Goal: Task Accomplishment & Management: Complete application form

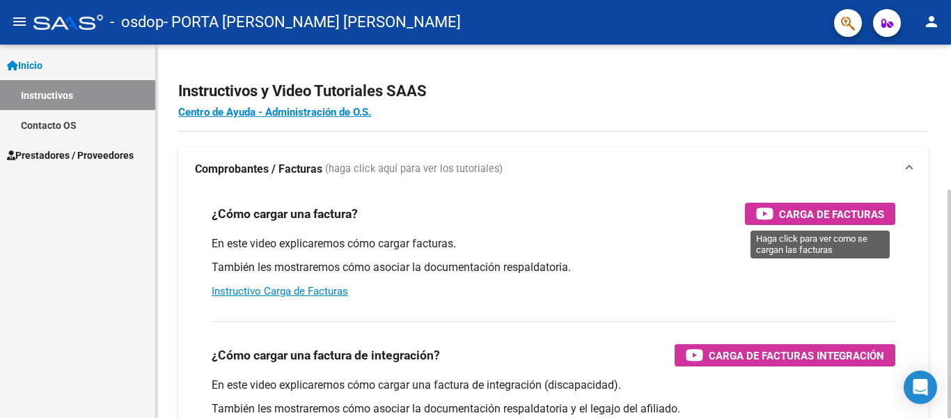
click at [776, 210] on div "Carga de Facturas" at bounding box center [820, 214] width 128 height 22
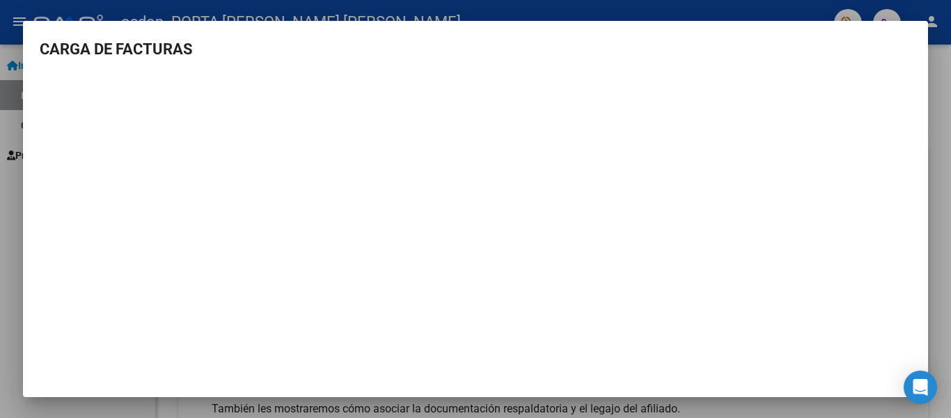
click at [260, 7] on div at bounding box center [475, 209] width 951 height 418
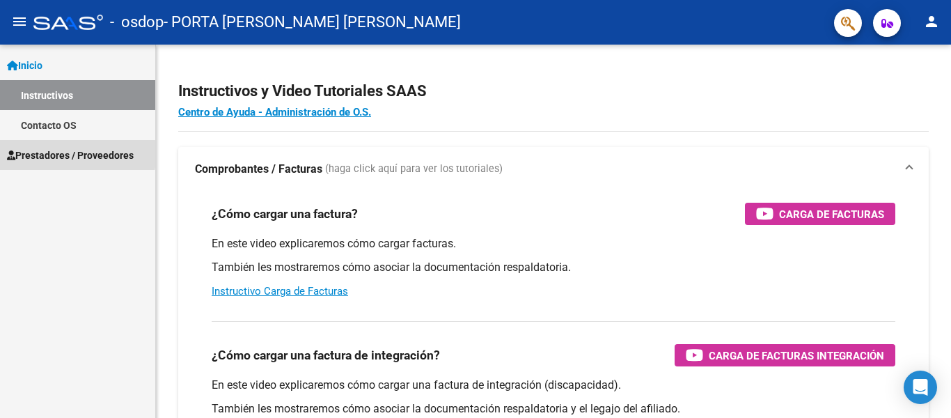
click at [30, 154] on span "Prestadores / Proveedores" at bounding box center [70, 155] width 127 height 15
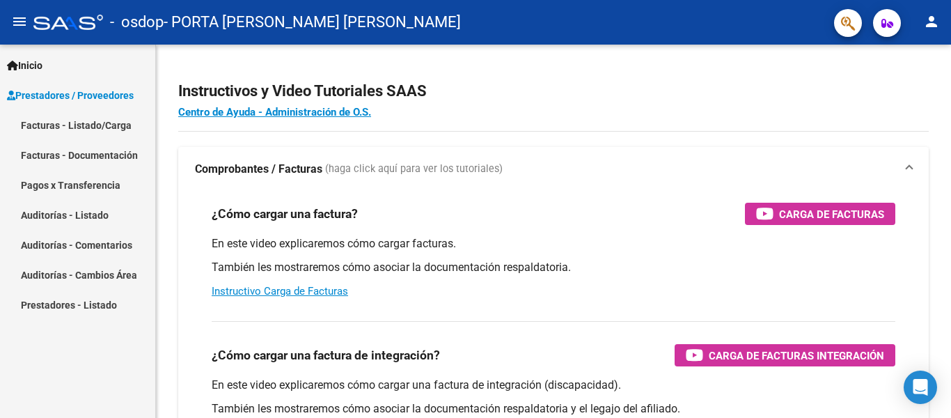
click at [112, 126] on link "Facturas - Listado/Carga" at bounding box center [77, 125] width 155 height 30
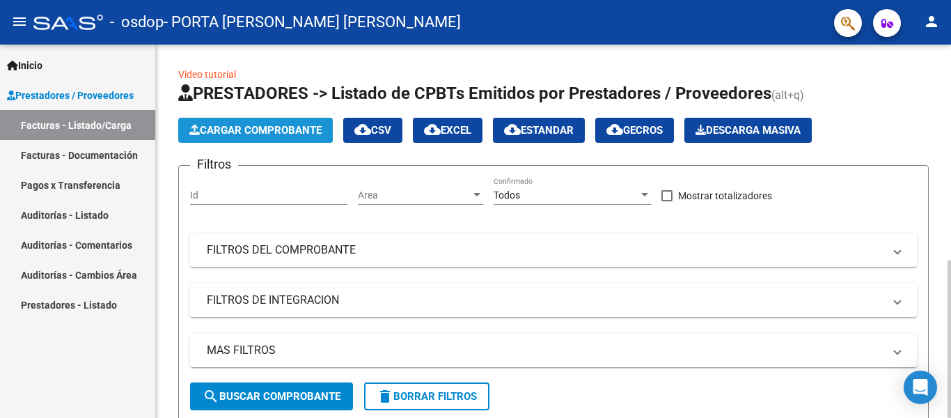
click at [289, 131] on span "Cargar Comprobante" at bounding box center [255, 130] width 132 height 13
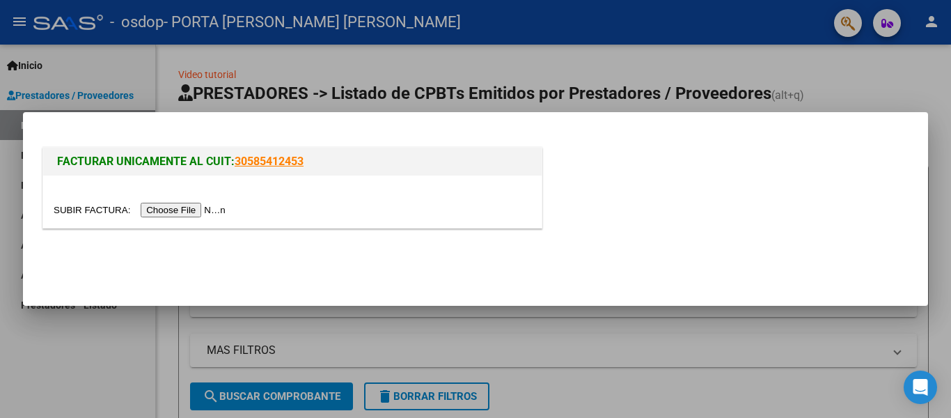
click at [194, 208] on input "file" at bounding box center [142, 210] width 176 height 15
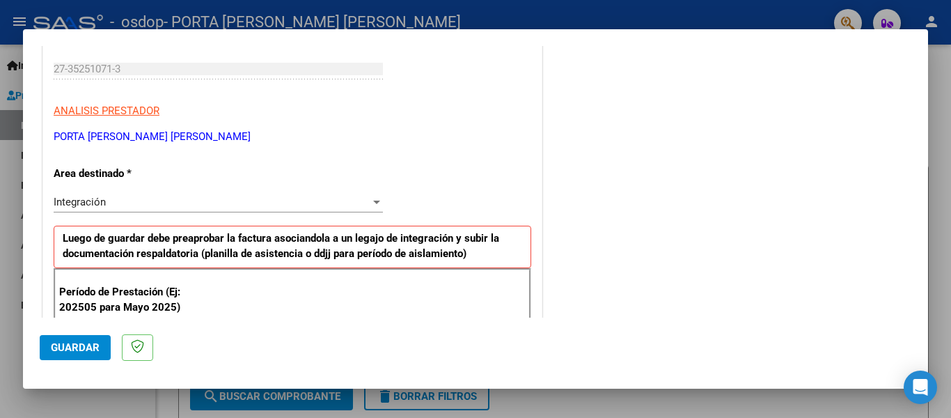
scroll to position [279, 0]
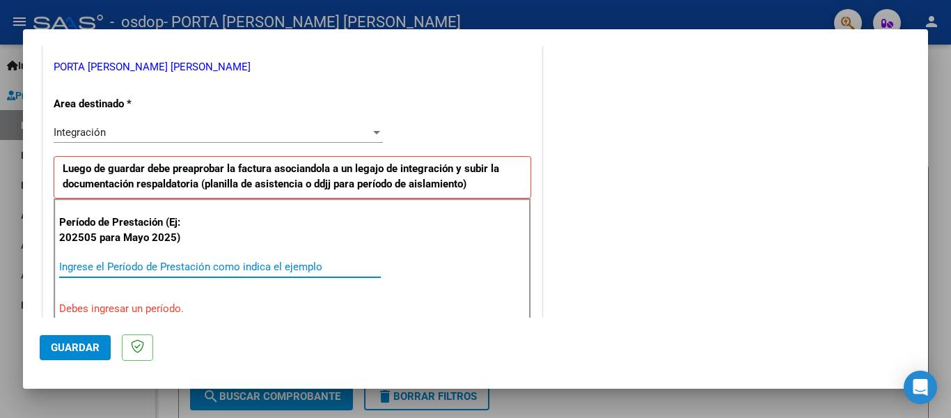
click at [167, 262] on input "Ingrese el Período de Prestación como indica el ejemplo" at bounding box center [220, 266] width 322 height 13
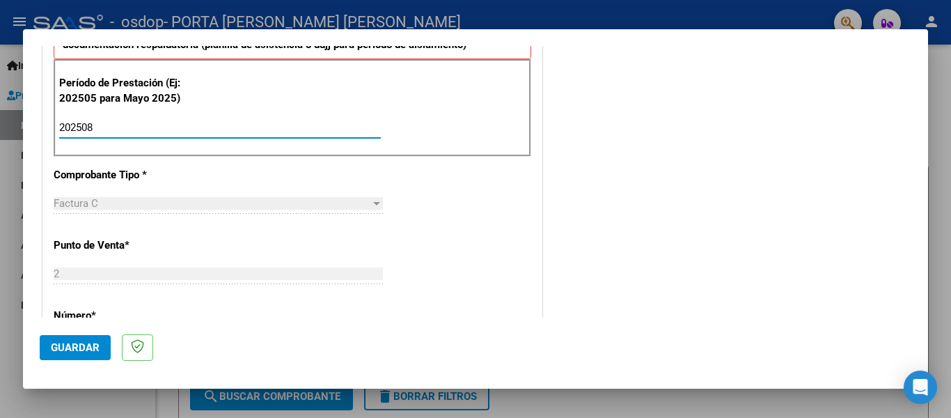
scroll to position [488, 0]
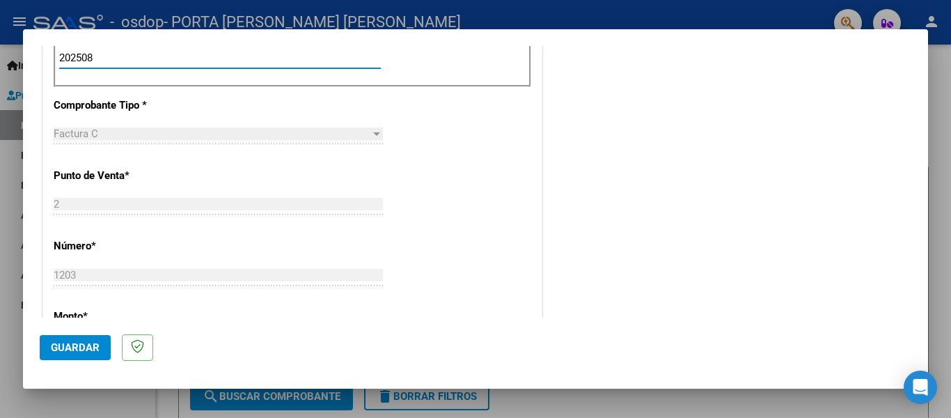
type input "202508"
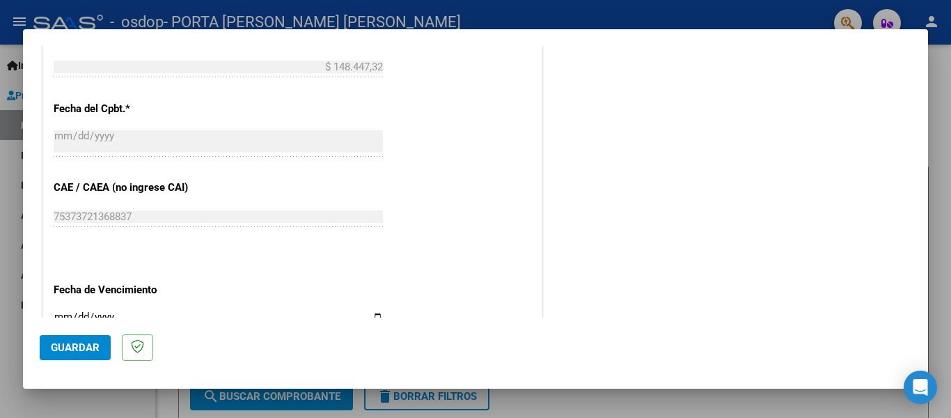
scroll to position [836, 0]
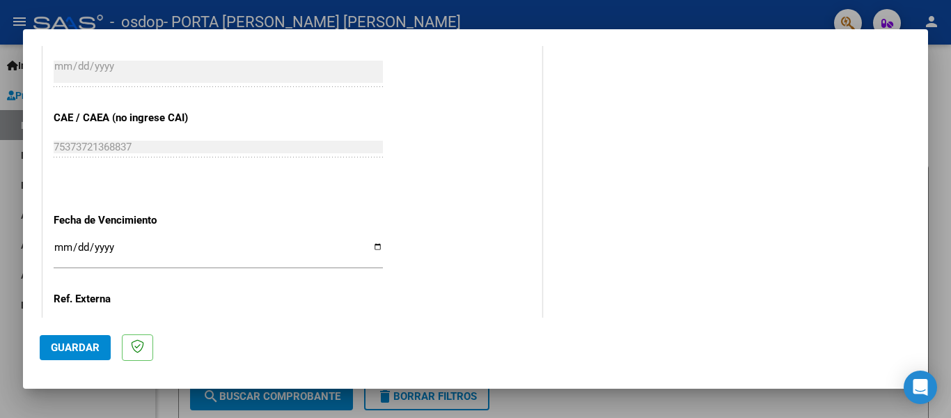
click at [54, 242] on input "Ingresar la fecha" at bounding box center [218, 253] width 329 height 22
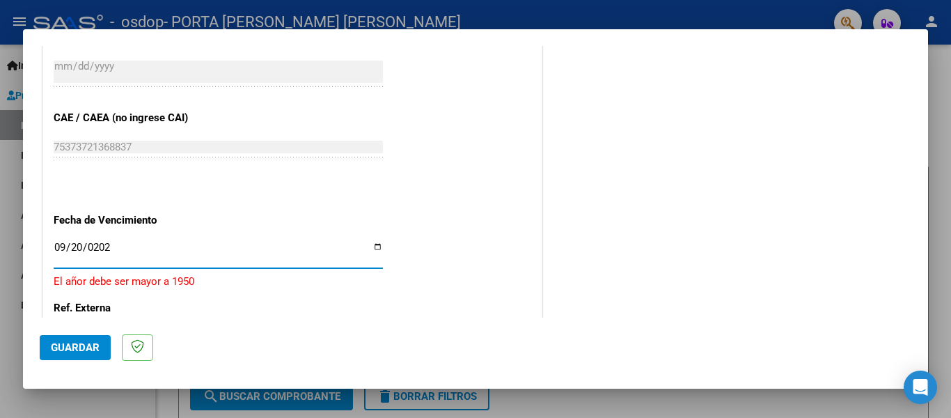
type input "2025-09-20"
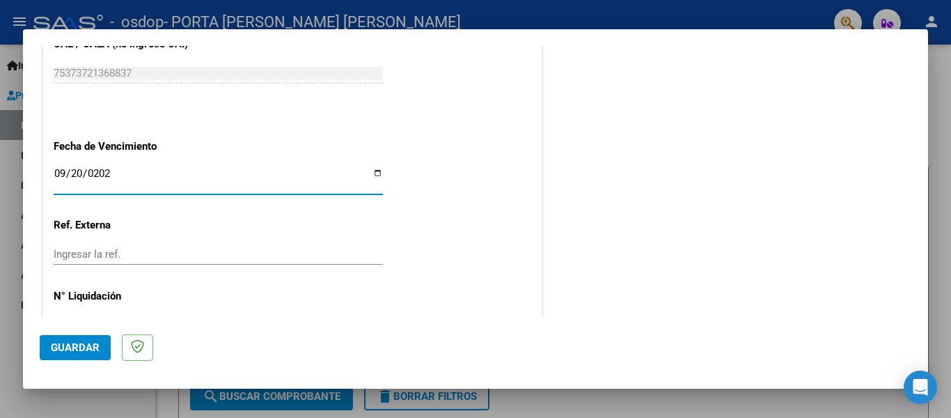
scroll to position [937, 0]
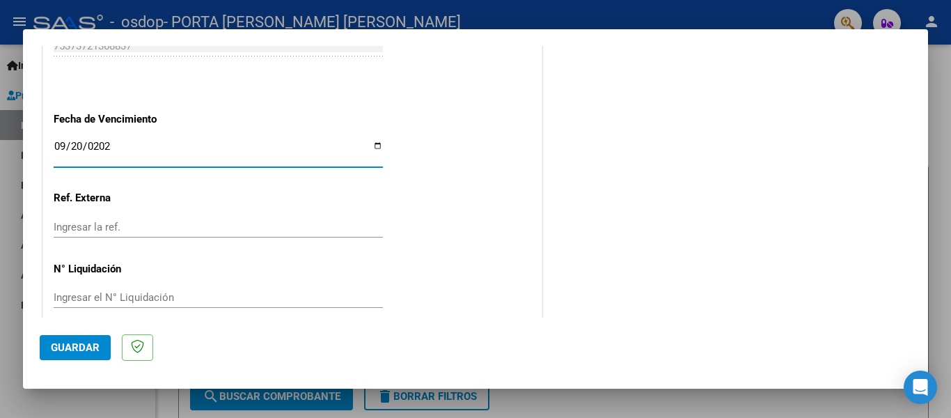
click at [91, 343] on span "Guardar" at bounding box center [75, 347] width 49 height 13
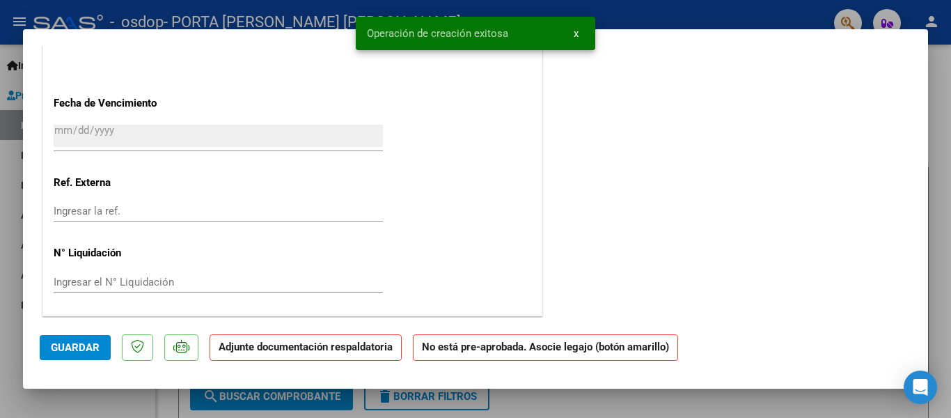
scroll to position [0, 0]
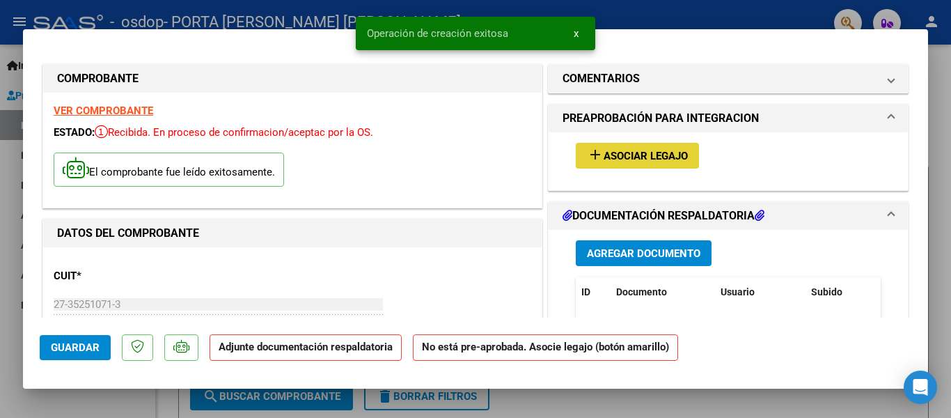
click at [646, 153] on span "Asociar Legajo" at bounding box center [646, 156] width 84 height 13
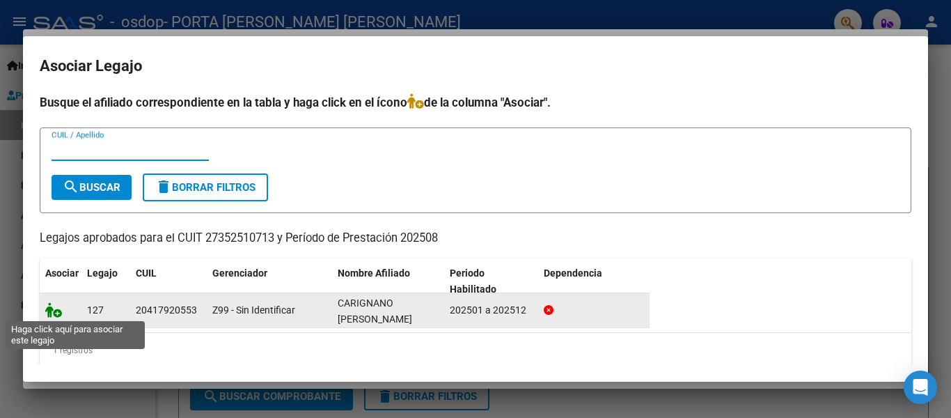
click at [54, 313] on icon at bounding box center [53, 309] width 17 height 15
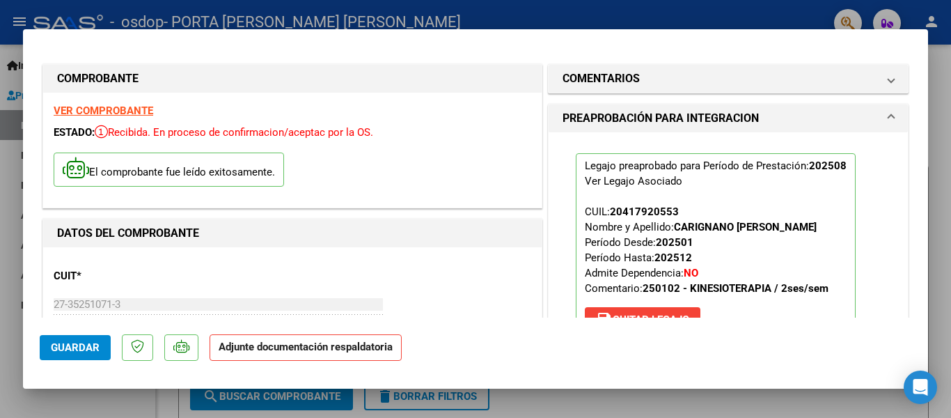
scroll to position [70, 0]
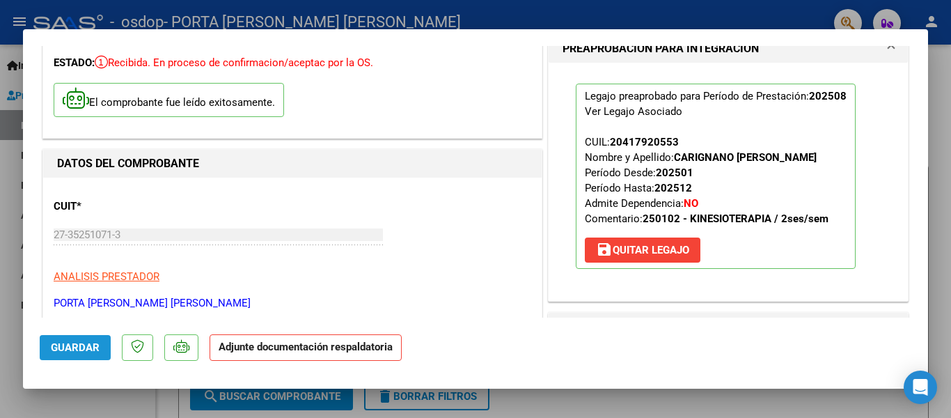
click at [88, 343] on span "Guardar" at bounding box center [75, 347] width 49 height 13
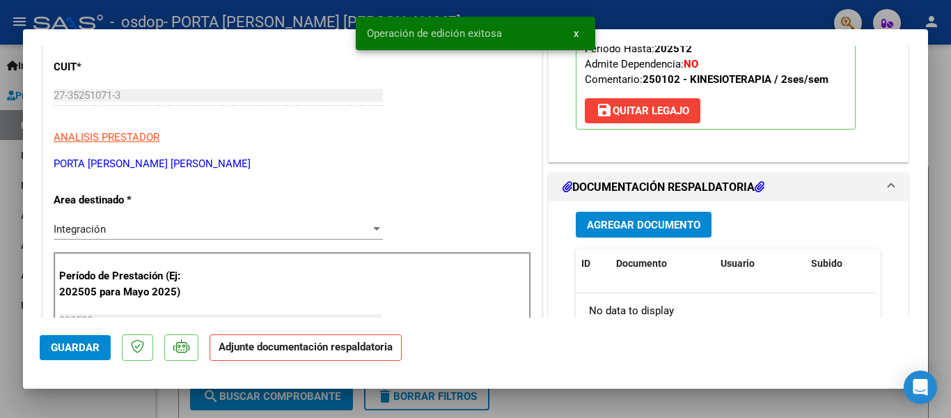
scroll to position [279, 0]
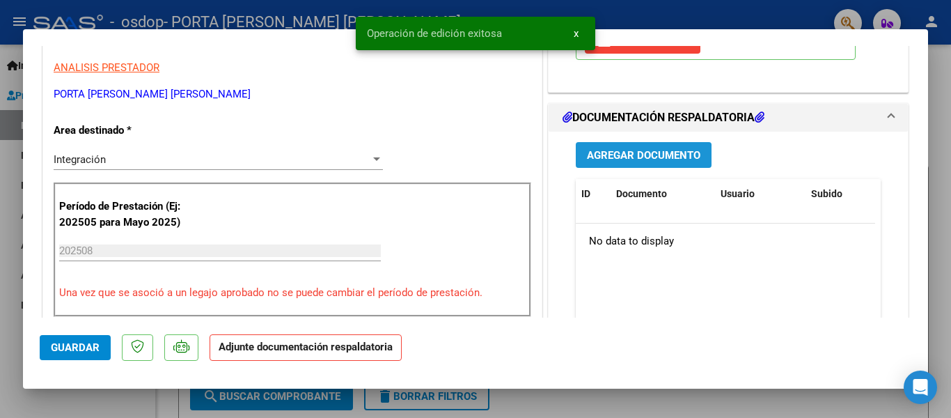
click at [602, 157] on span "Agregar Documento" at bounding box center [644, 155] width 114 height 13
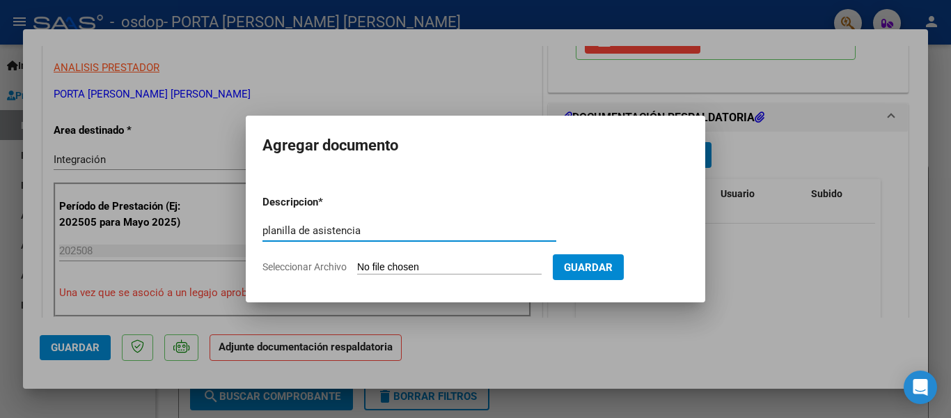
type input "planilla de asistencia"
click at [446, 270] on input "Seleccionar Archivo" at bounding box center [449, 267] width 185 height 13
click at [425, 268] on input "Seleccionar Archivo" at bounding box center [449, 267] width 185 height 13
click at [431, 267] on input "Seleccionar Archivo" at bounding box center [449, 267] width 185 height 13
click at [448, 269] on input "Seleccionar Archivo" at bounding box center [449, 267] width 185 height 13
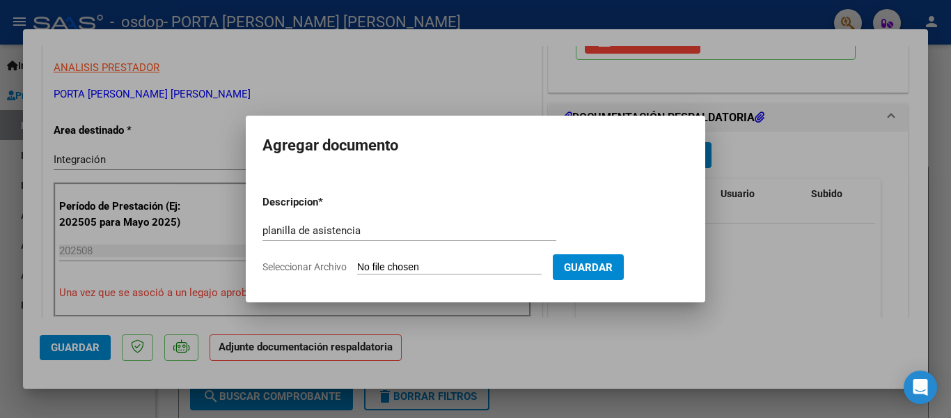
click at [430, 263] on input "Seleccionar Archivo" at bounding box center [449, 267] width 185 height 13
type input "C:\fakepath\asistencia carignano.pdf"
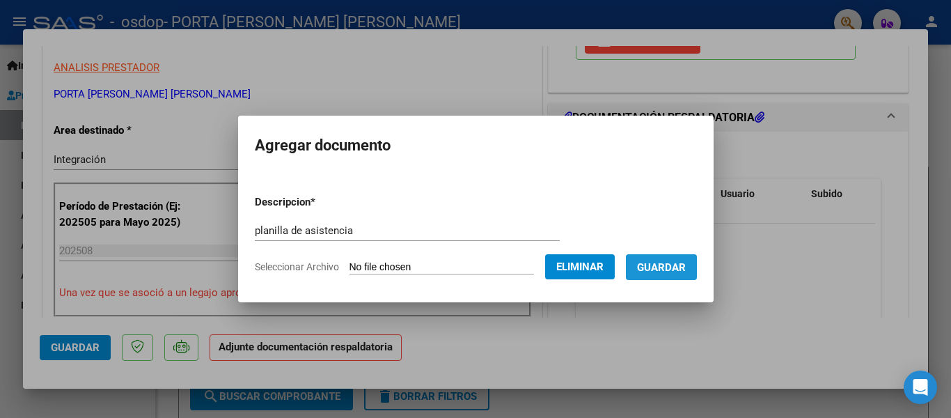
click at [660, 266] on span "Guardar" at bounding box center [661, 267] width 49 height 13
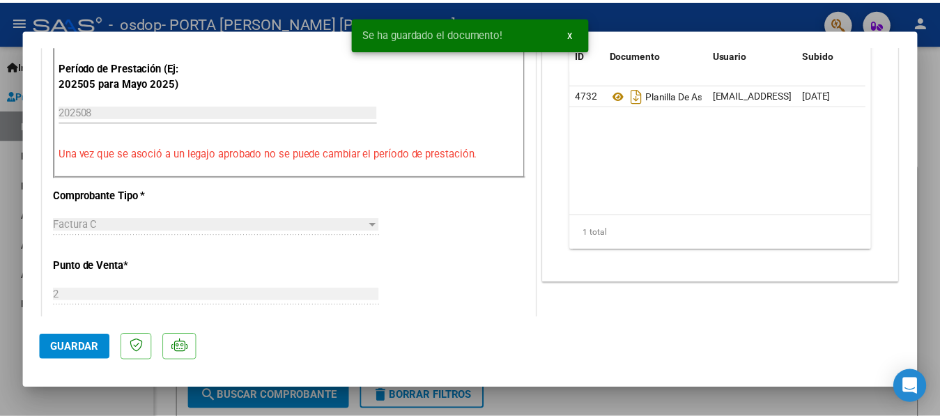
scroll to position [557, 0]
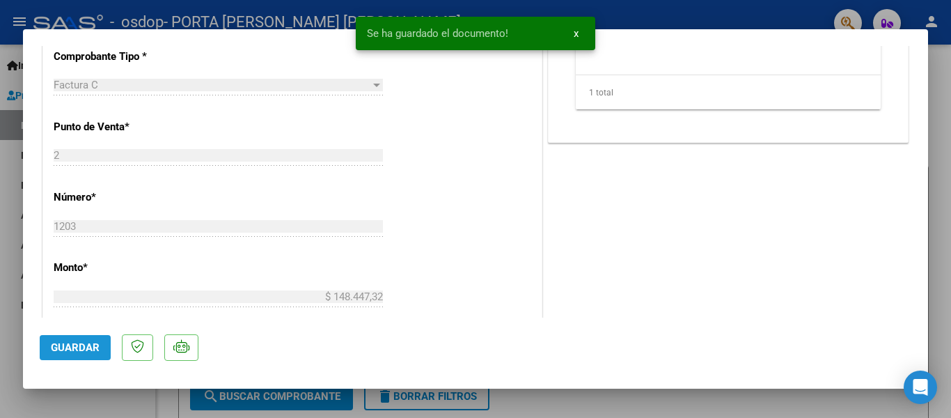
click at [76, 352] on span "Guardar" at bounding box center [75, 347] width 49 height 13
click at [775, 17] on div at bounding box center [475, 209] width 951 height 418
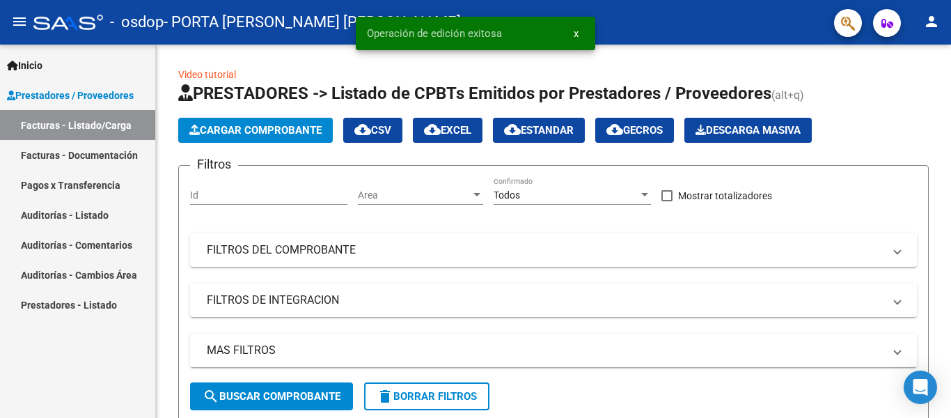
click at [930, 22] on mat-icon "person" at bounding box center [932, 21] width 17 height 17
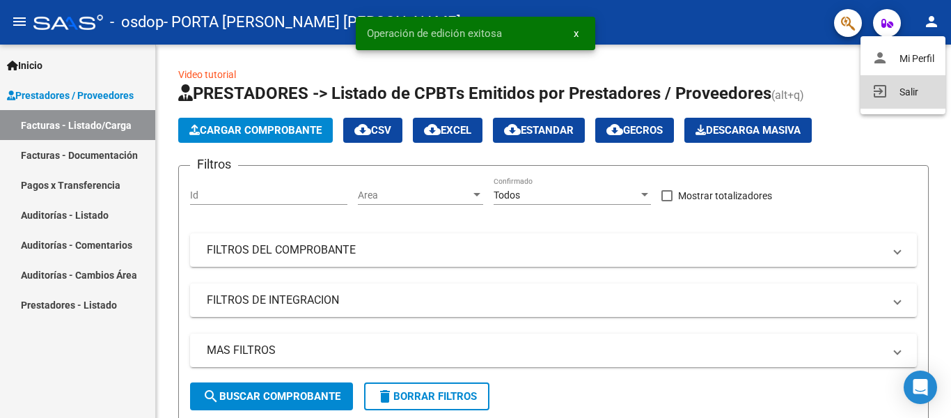
click at [910, 93] on button "exit_to_app Salir" at bounding box center [903, 91] width 85 height 33
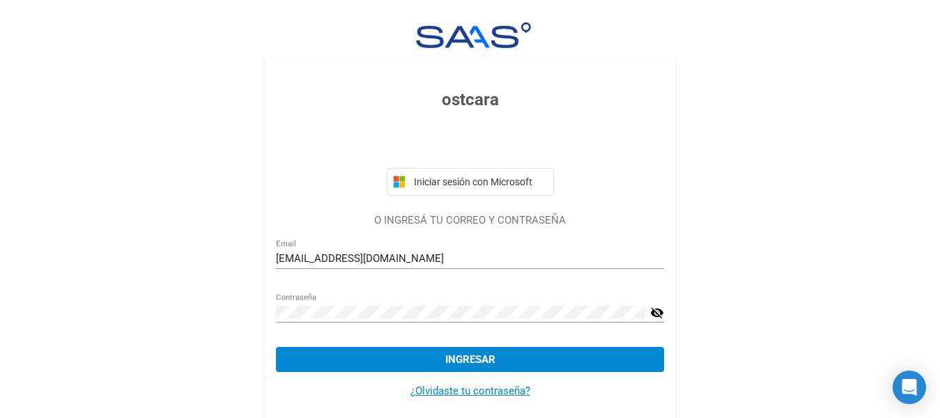
click at [457, 360] on span "Ingresar" at bounding box center [470, 359] width 50 height 13
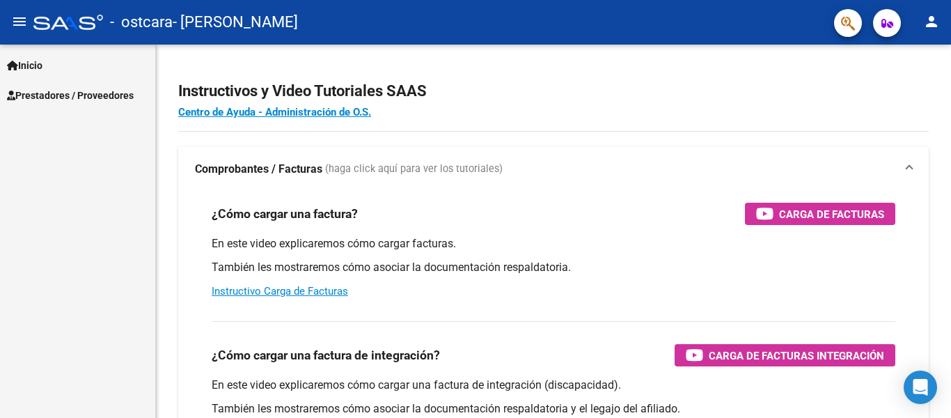
click at [88, 95] on span "Prestadores / Proveedores" at bounding box center [70, 95] width 127 height 15
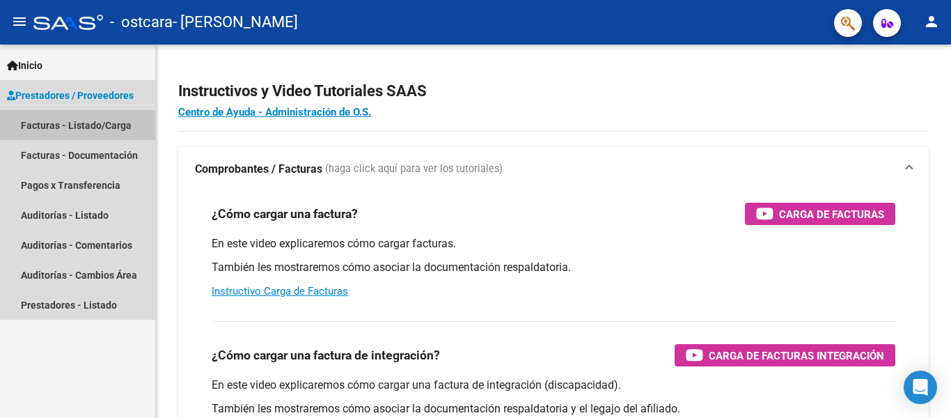
click at [85, 124] on link "Facturas - Listado/Carga" at bounding box center [77, 125] width 155 height 30
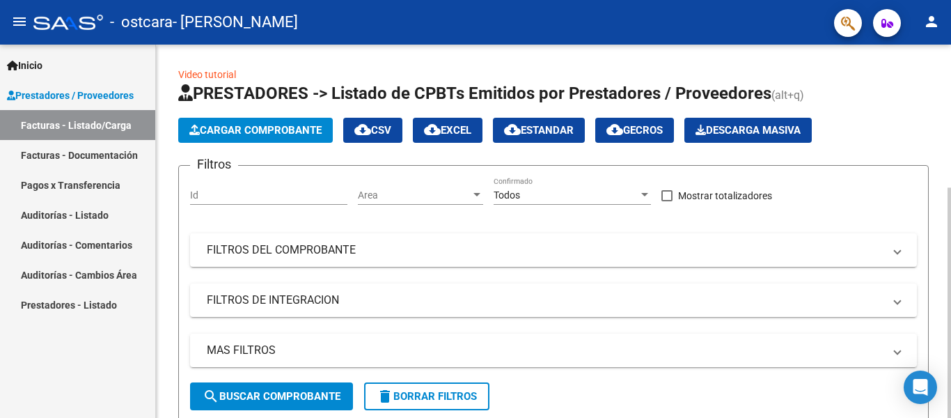
scroll to position [70, 0]
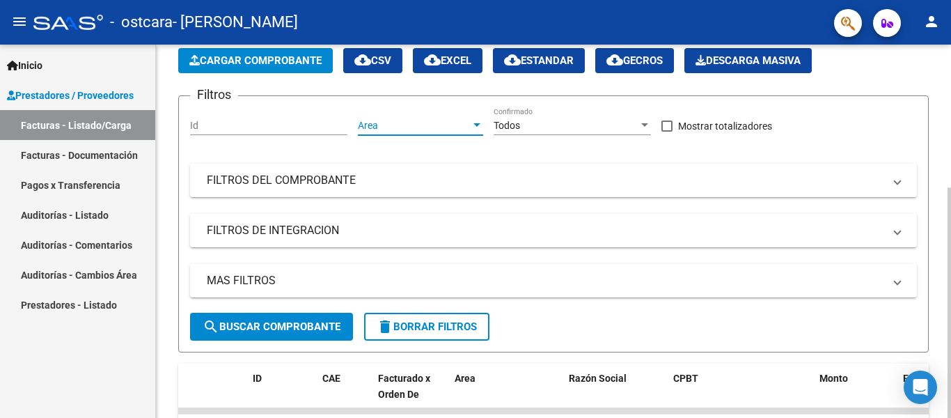
click at [371, 123] on span "Area" at bounding box center [414, 126] width 113 height 12
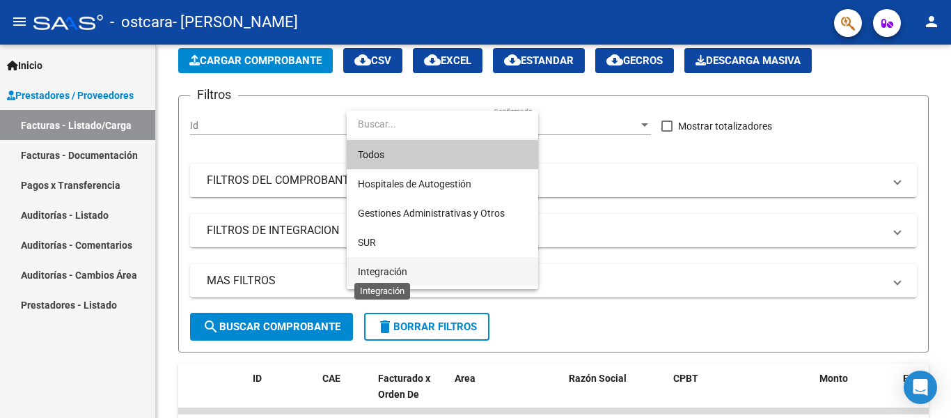
click at [389, 267] on span "Integración" at bounding box center [382, 271] width 49 height 11
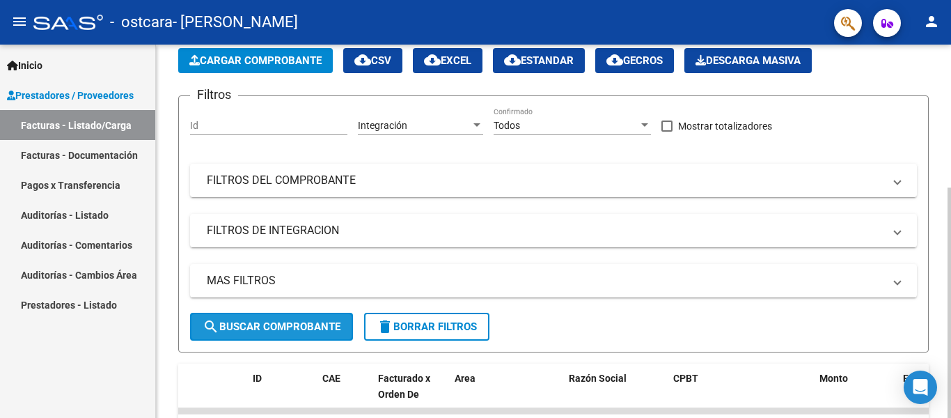
click at [290, 321] on span "search Buscar Comprobante" at bounding box center [272, 326] width 138 height 13
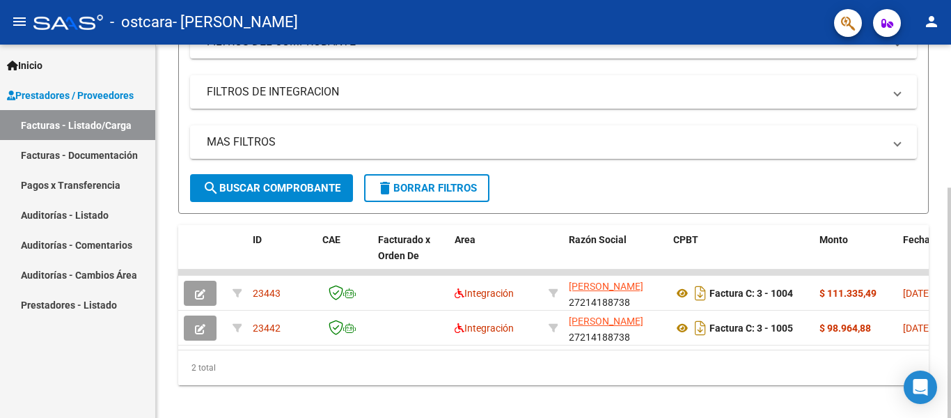
scroll to position [209, 0]
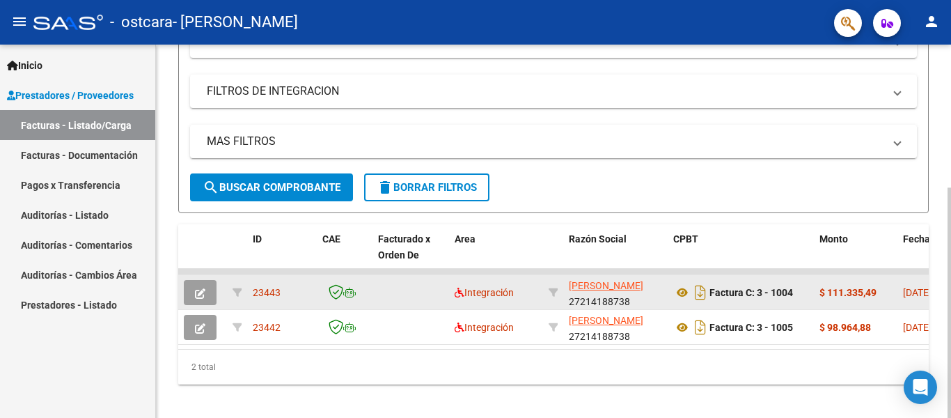
click at [198, 295] on icon "button" at bounding box center [200, 293] width 10 height 10
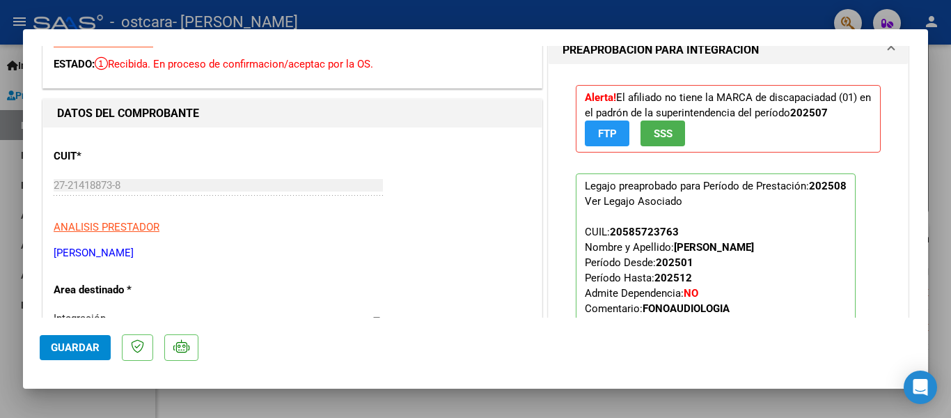
scroll to position [0, 0]
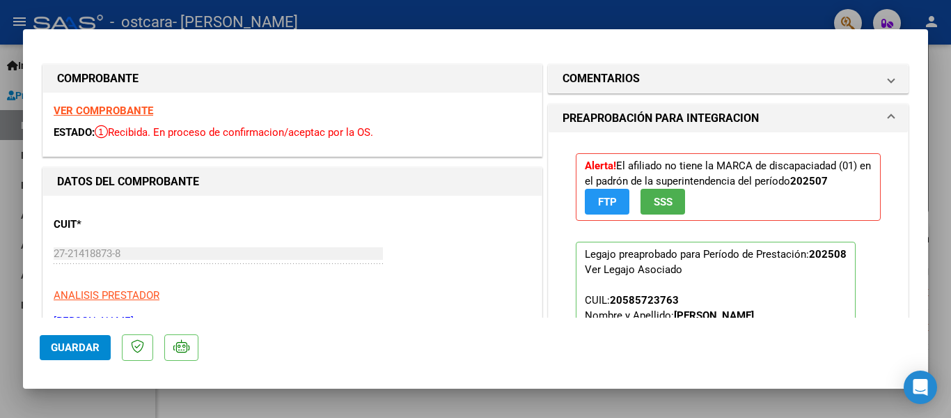
click at [770, 18] on div at bounding box center [475, 209] width 951 height 418
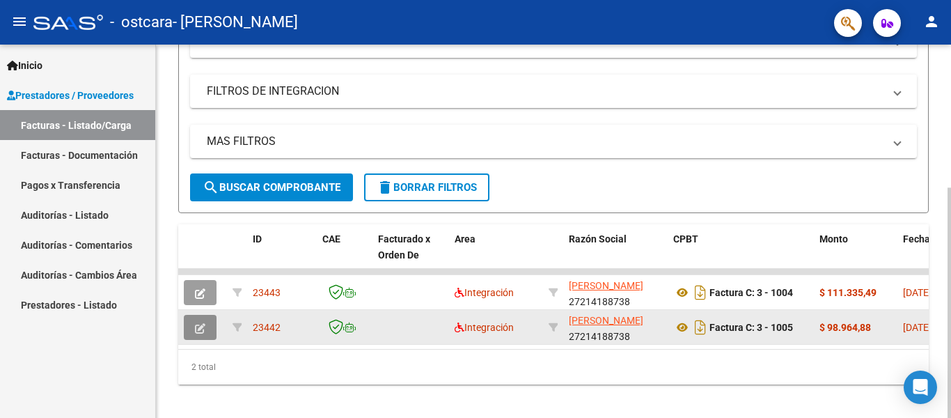
click at [201, 319] on button "button" at bounding box center [200, 327] width 33 height 25
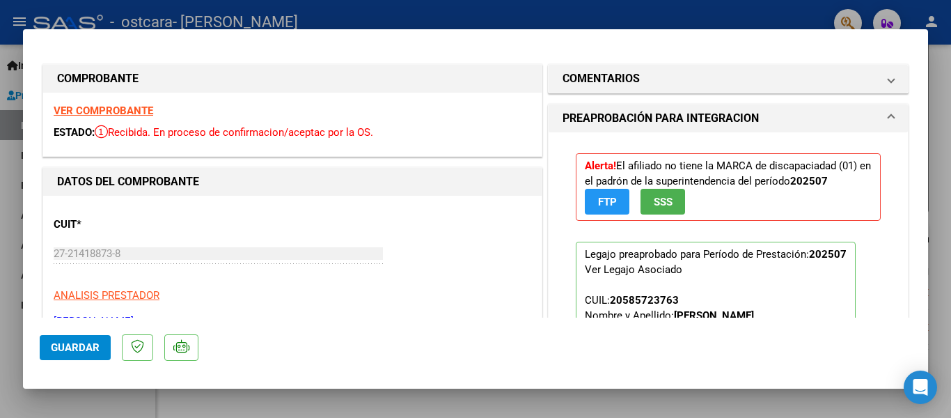
click at [599, 210] on button "FTP" at bounding box center [607, 202] width 45 height 26
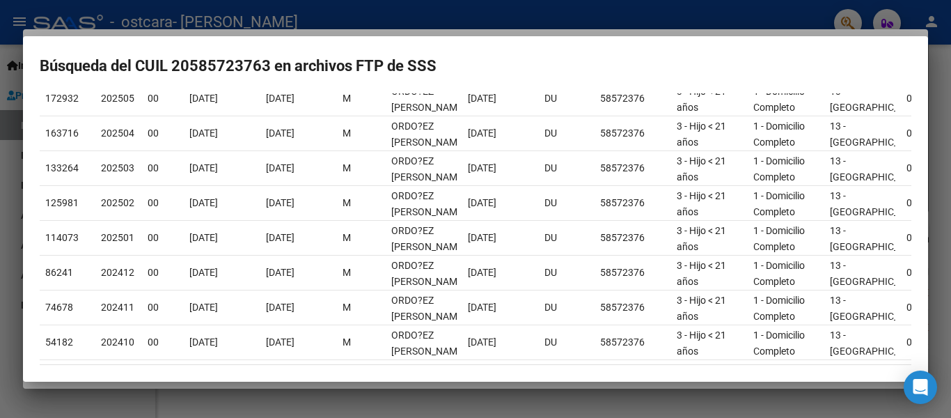
scroll to position [267, 0]
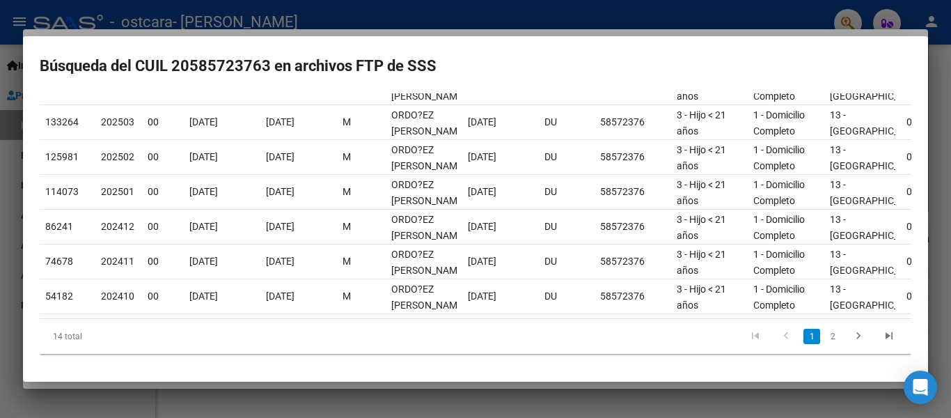
click at [608, 22] on div at bounding box center [475, 209] width 951 height 418
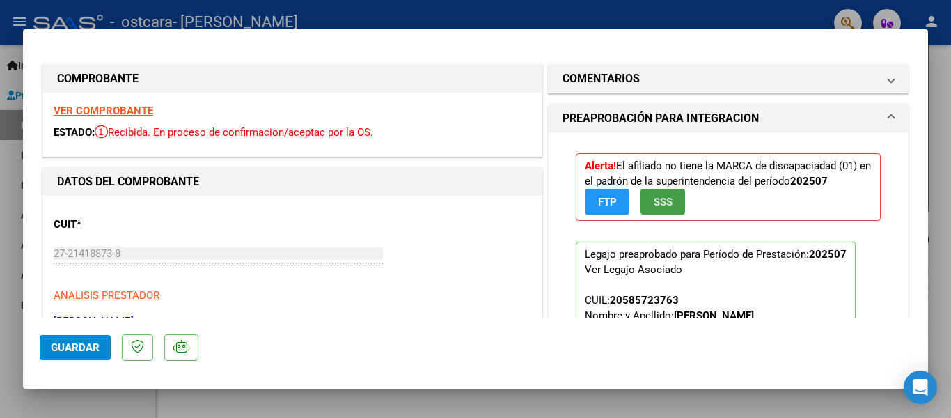
click at [662, 207] on span "SSS" at bounding box center [663, 202] width 19 height 13
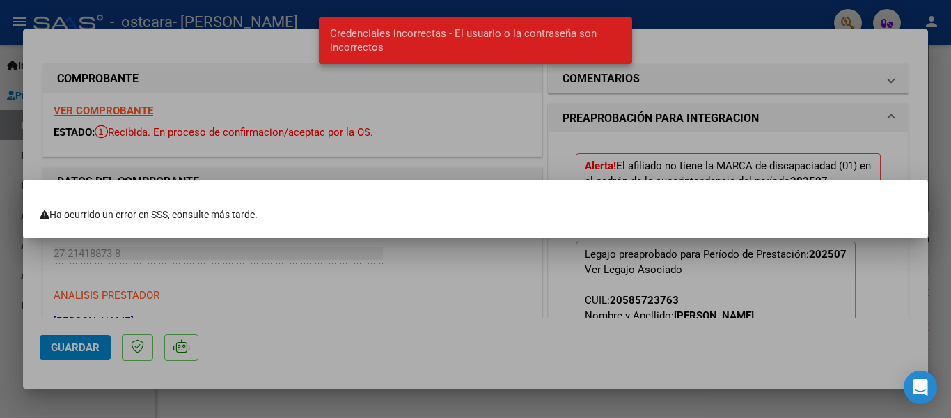
click at [673, 18] on div at bounding box center [475, 209] width 951 height 418
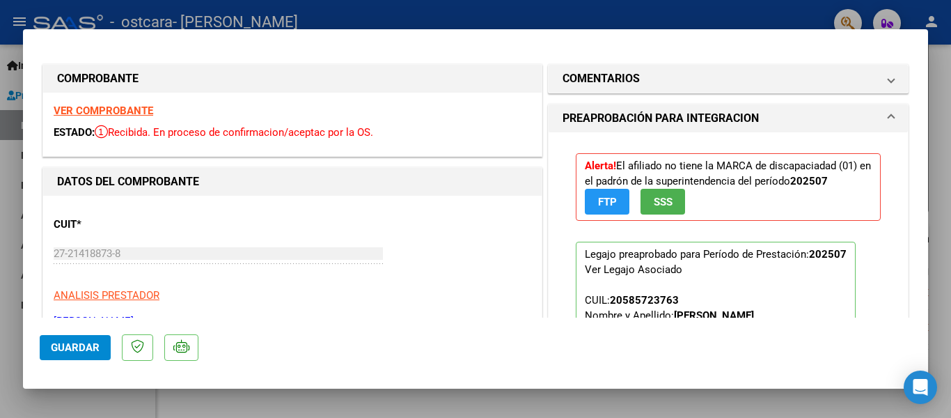
click at [95, 11] on div at bounding box center [475, 209] width 951 height 418
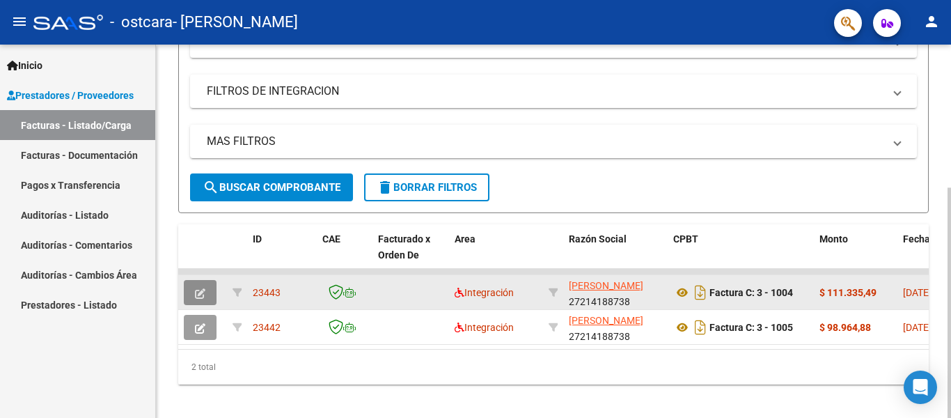
click at [200, 290] on icon "button" at bounding box center [200, 293] width 10 height 10
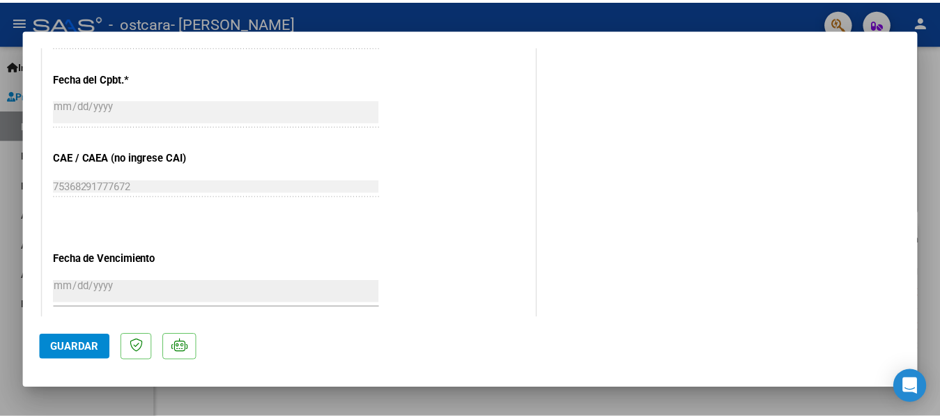
scroll to position [906, 0]
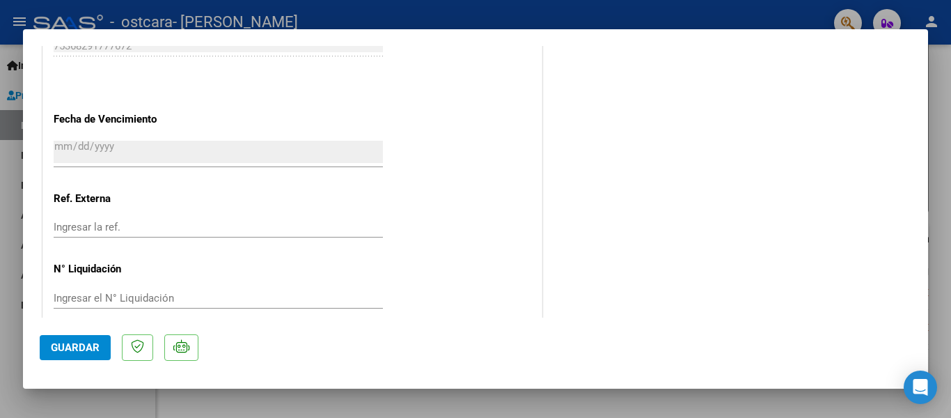
click at [494, 20] on div at bounding box center [475, 209] width 951 height 418
type input "$ 0,00"
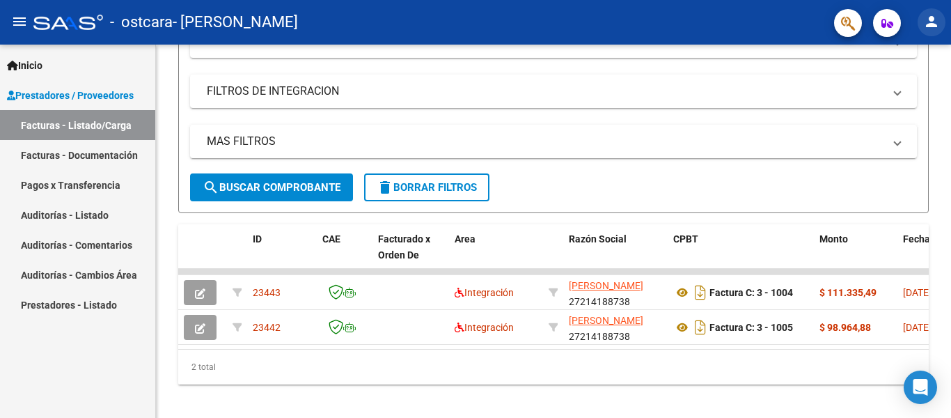
click at [939, 26] on mat-icon "person" at bounding box center [932, 21] width 17 height 17
click at [903, 86] on button "exit_to_app Salir" at bounding box center [903, 91] width 85 height 33
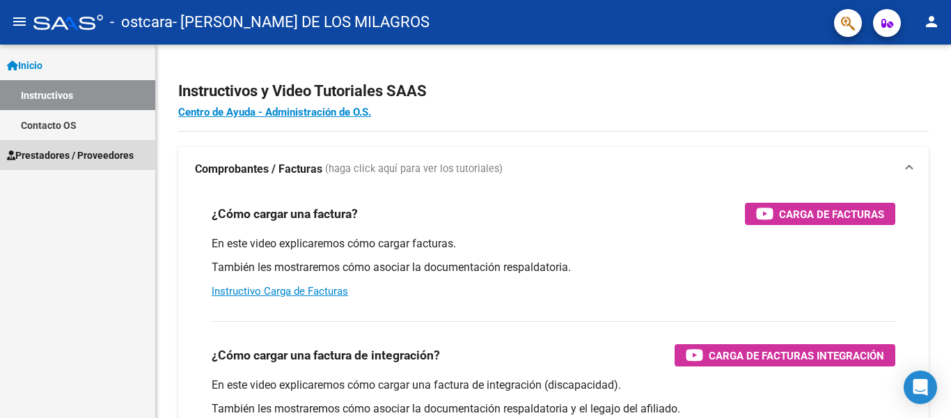
click at [95, 161] on span "Prestadores / Proveedores" at bounding box center [70, 155] width 127 height 15
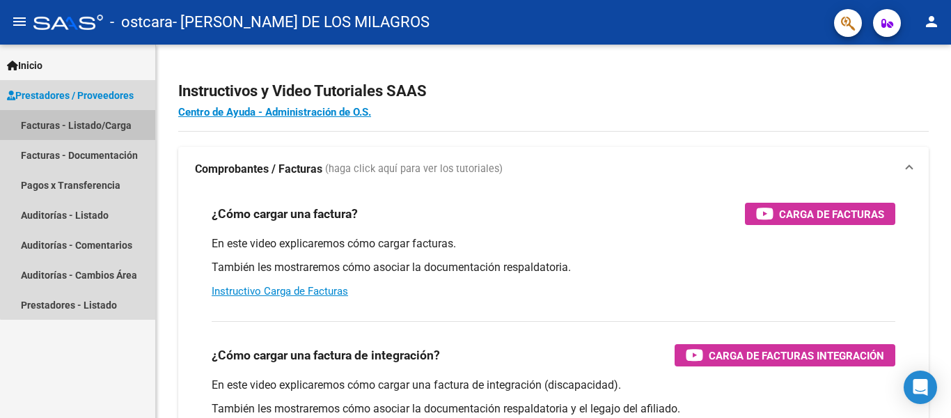
click at [108, 127] on link "Facturas - Listado/Carga" at bounding box center [77, 125] width 155 height 30
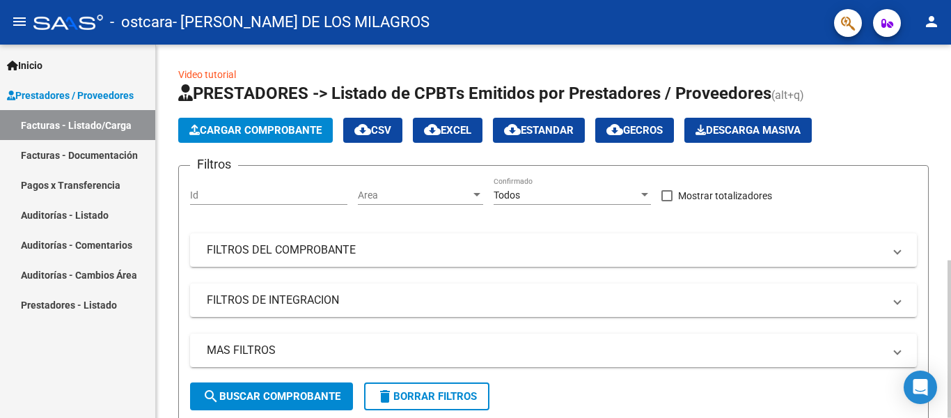
click at [544, 186] on div "Todos Confirmado" at bounding box center [572, 191] width 157 height 28
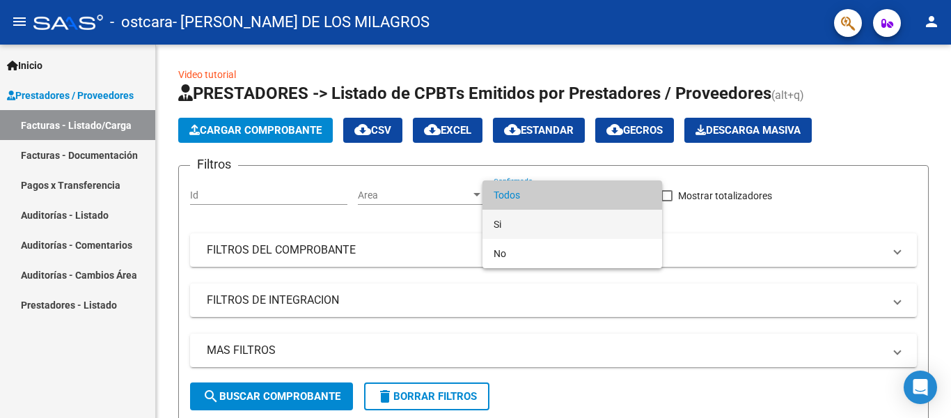
click at [501, 223] on span "Si" at bounding box center [572, 224] width 157 height 29
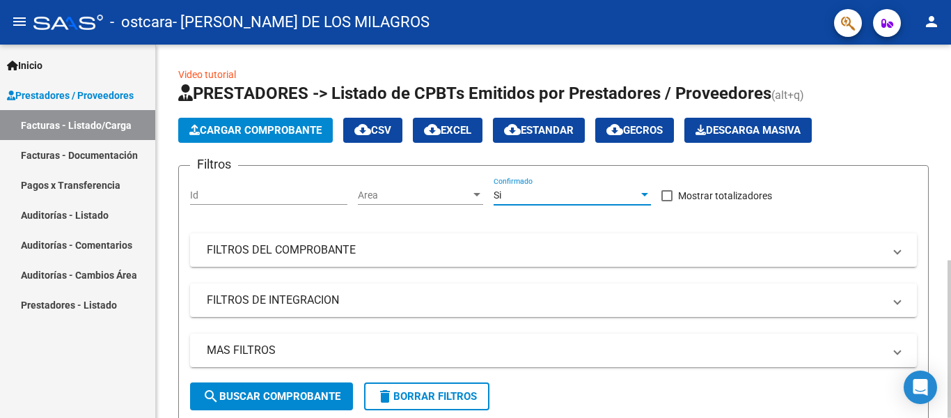
click at [442, 198] on span "Area" at bounding box center [414, 195] width 113 height 12
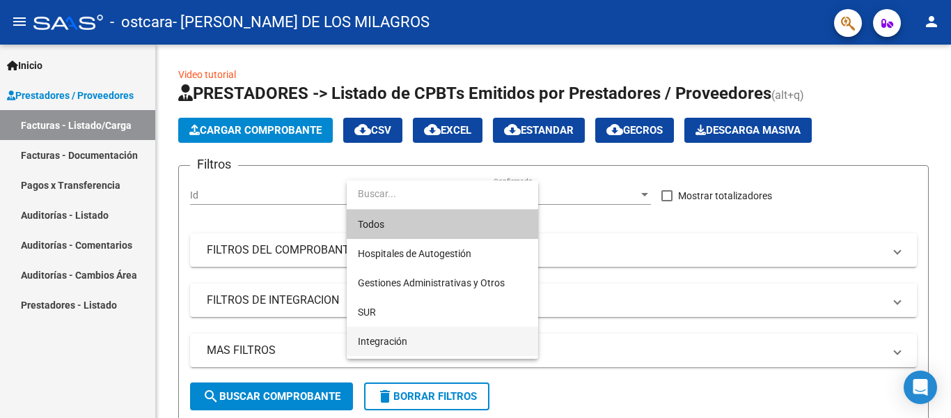
click at [393, 333] on span "Integración" at bounding box center [442, 341] width 169 height 29
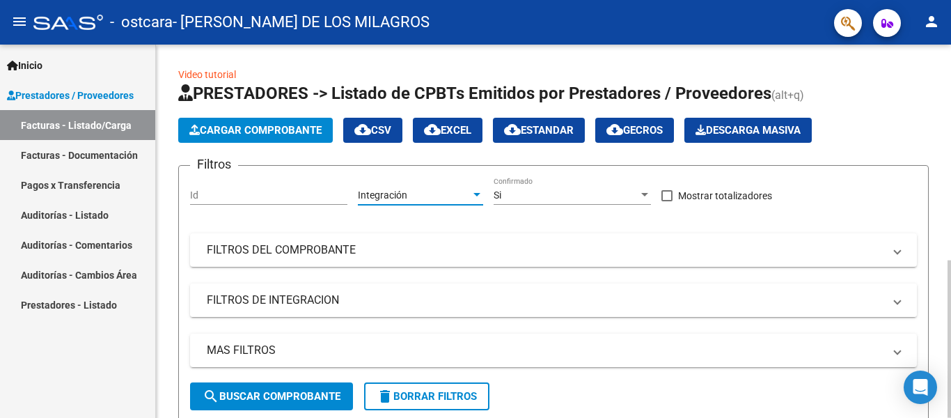
scroll to position [70, 0]
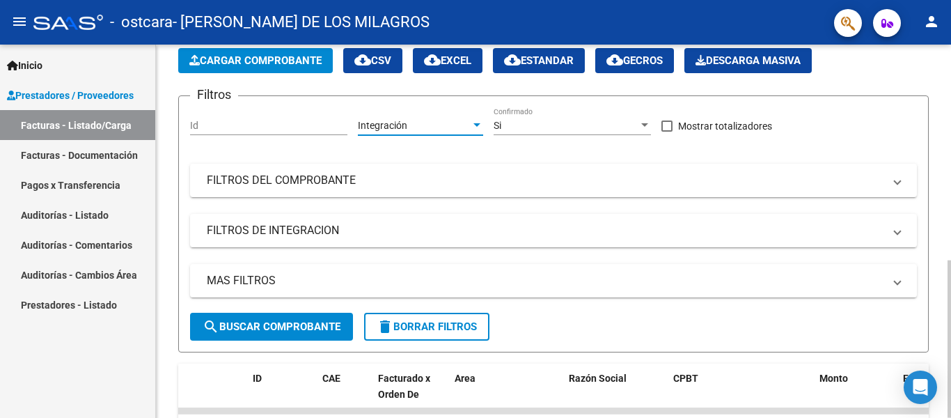
click at [281, 319] on button "search Buscar Comprobante" at bounding box center [271, 327] width 163 height 28
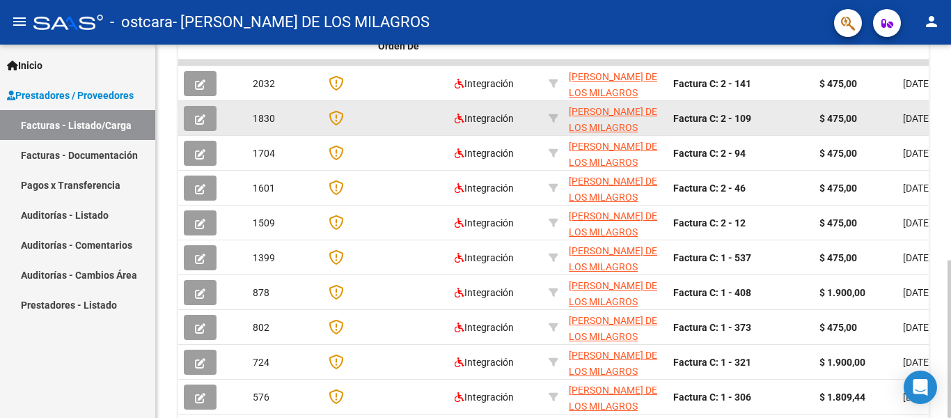
scroll to position [488, 0]
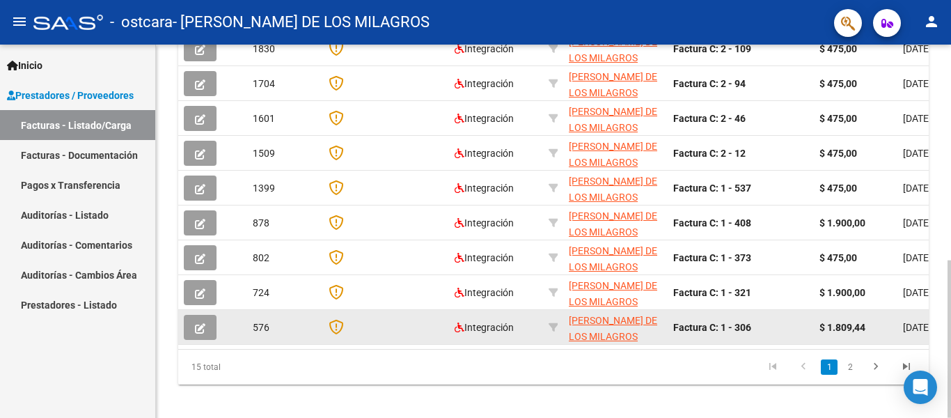
click at [200, 327] on icon "button" at bounding box center [200, 328] width 10 height 10
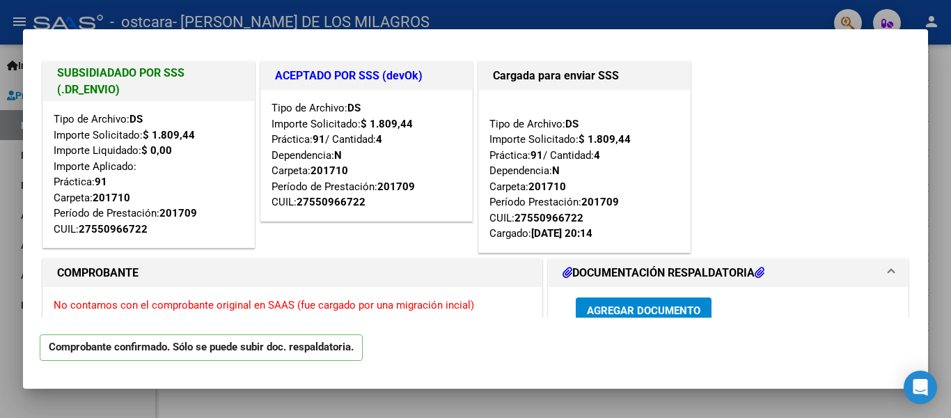
scroll to position [0, 0]
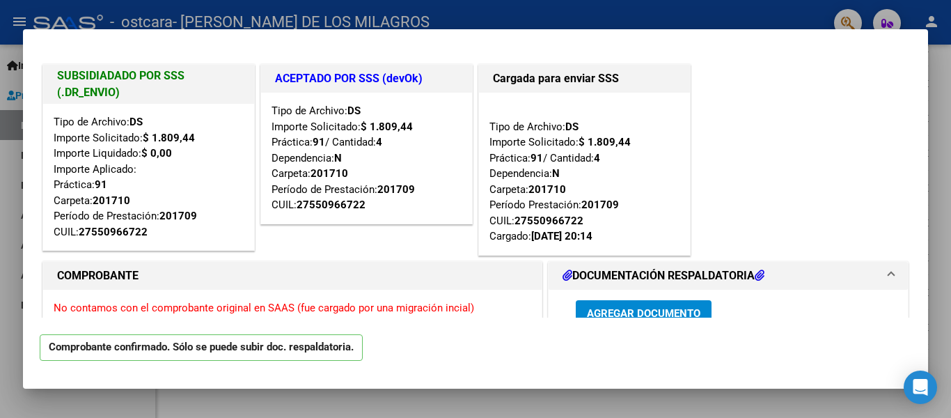
click at [902, 18] on div at bounding box center [475, 209] width 951 height 418
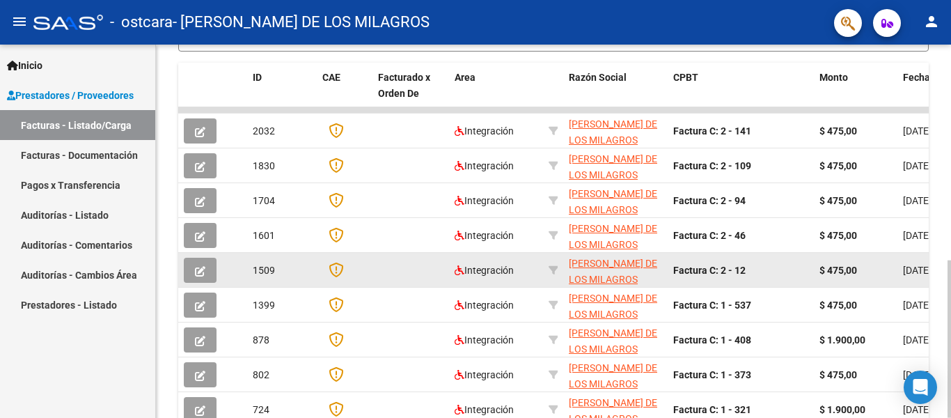
scroll to position [348, 0]
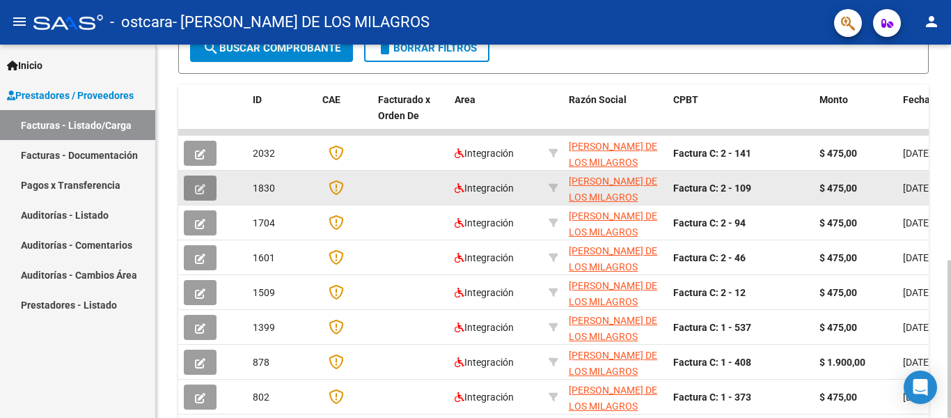
click at [208, 188] on button "button" at bounding box center [200, 188] width 33 height 25
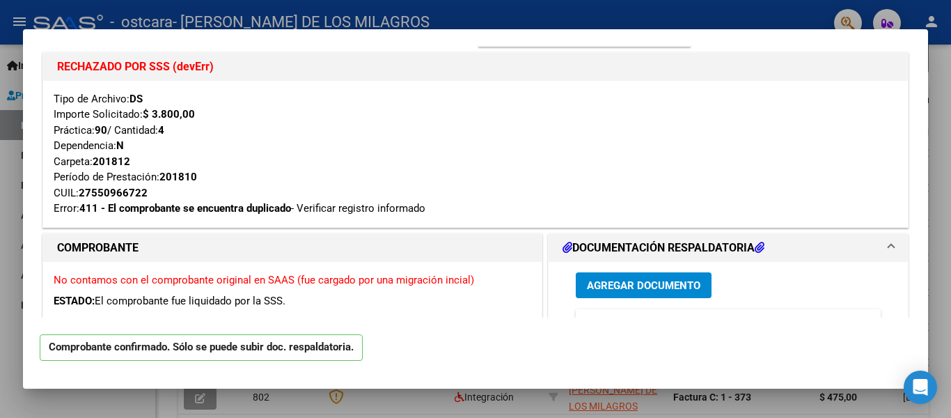
scroll to position [279, 0]
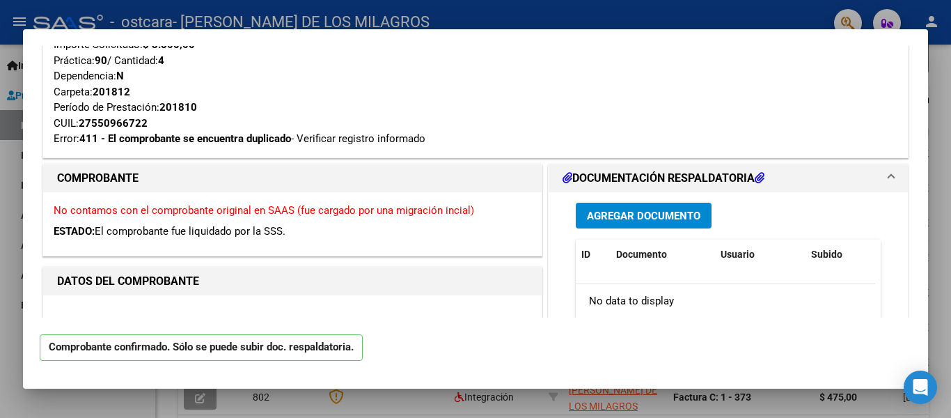
click at [11, 160] on div at bounding box center [475, 209] width 951 height 418
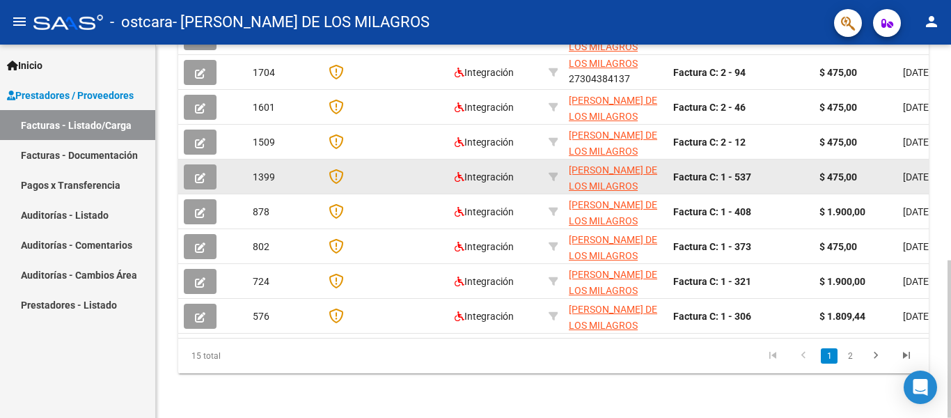
scroll to position [511, 0]
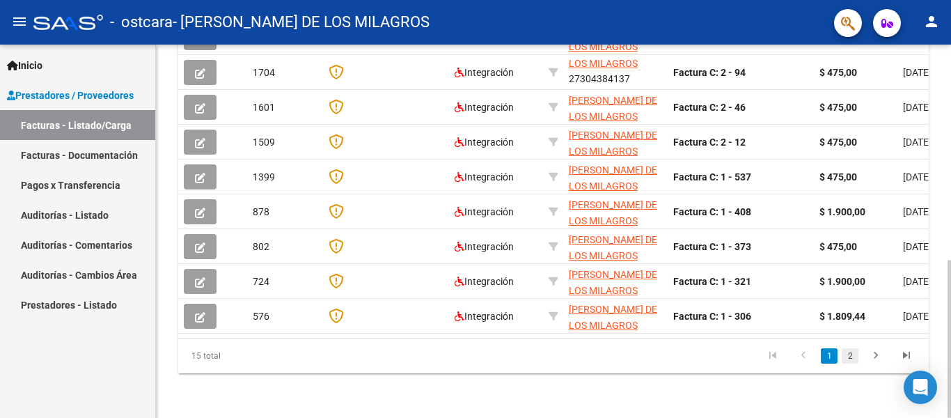
click at [848, 352] on link "2" at bounding box center [850, 355] width 17 height 15
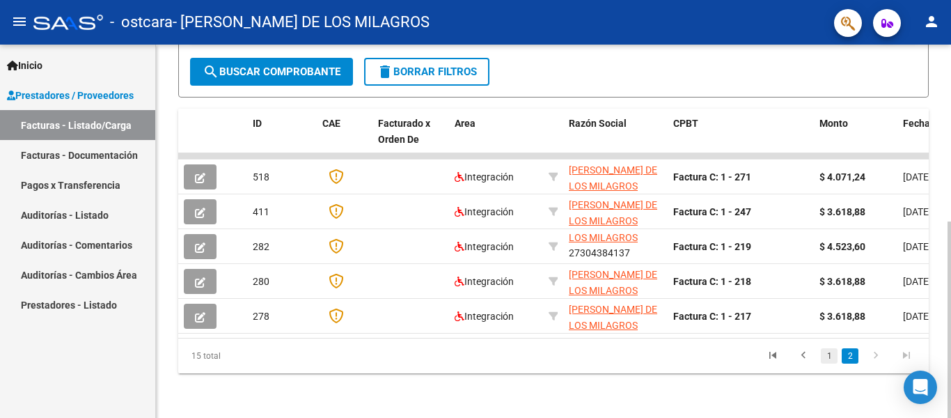
click at [831, 355] on link "1" at bounding box center [829, 355] width 17 height 15
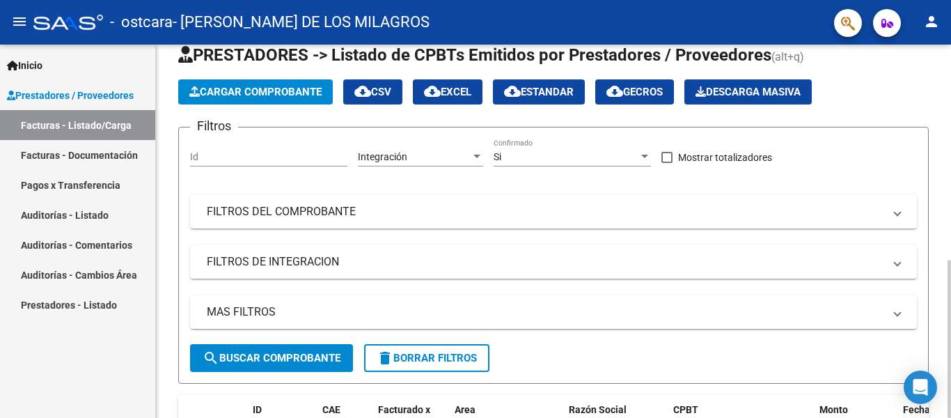
scroll to position [0, 0]
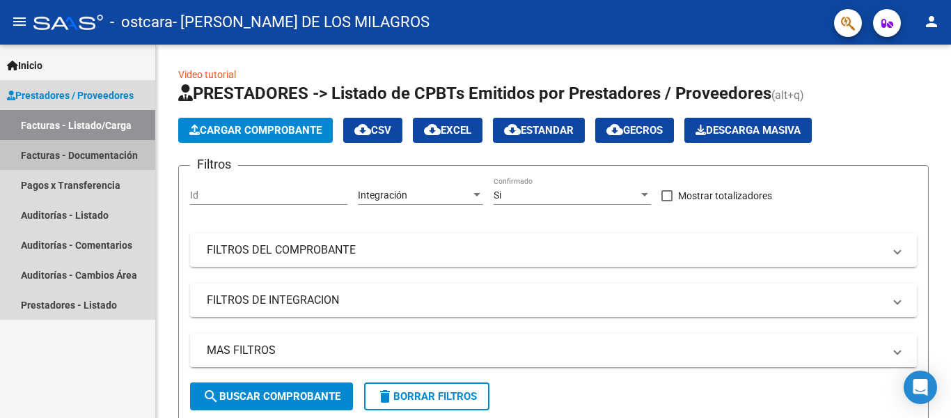
click at [127, 153] on link "Facturas - Documentación" at bounding box center [77, 155] width 155 height 30
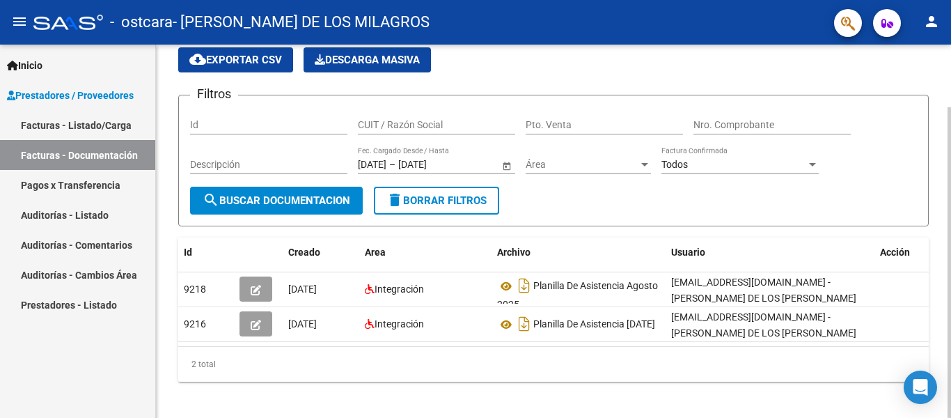
scroll to position [70, 0]
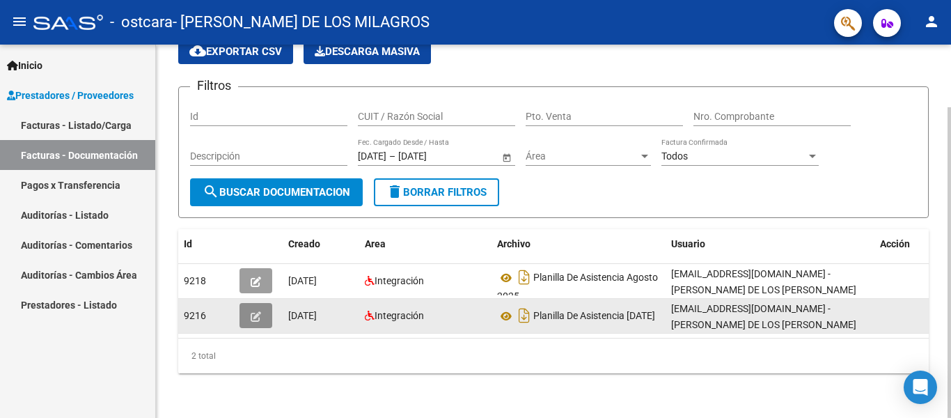
click at [263, 306] on button "button" at bounding box center [256, 315] width 33 height 25
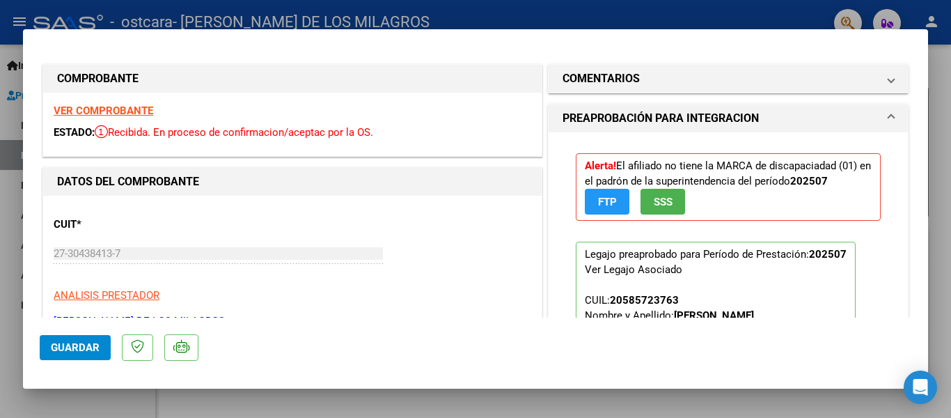
click at [364, 28] on div at bounding box center [475, 209] width 951 height 418
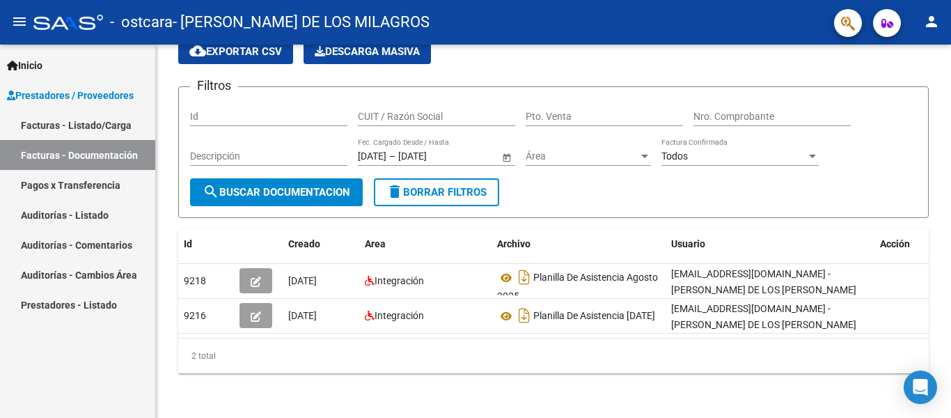
click at [364, 24] on span "- [PERSON_NAME] DE LOS MILAGROS" at bounding box center [301, 22] width 257 height 31
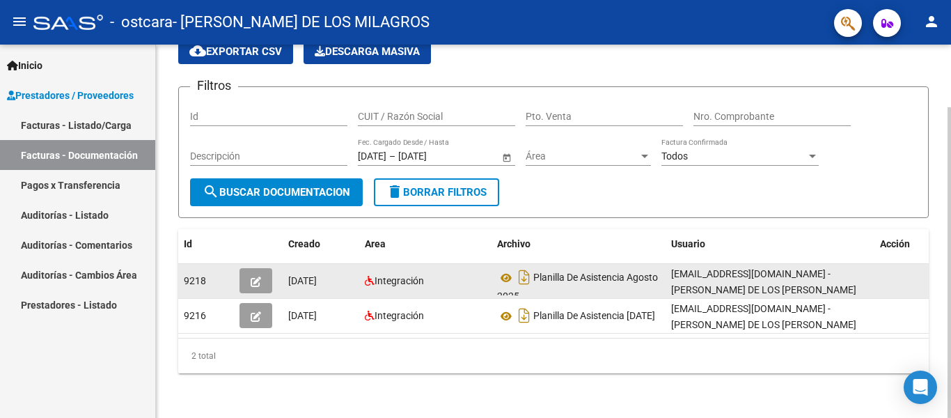
click at [259, 276] on icon "button" at bounding box center [256, 281] width 10 height 10
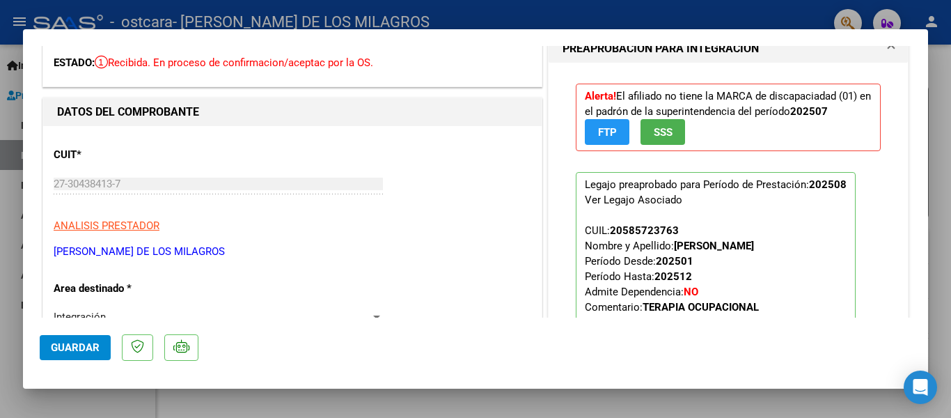
click at [455, 15] on div at bounding box center [475, 209] width 951 height 418
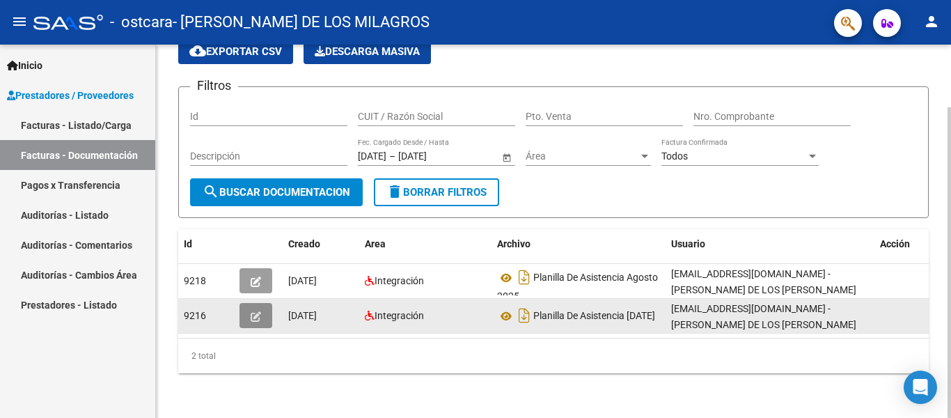
click at [256, 311] on icon "button" at bounding box center [256, 316] width 10 height 10
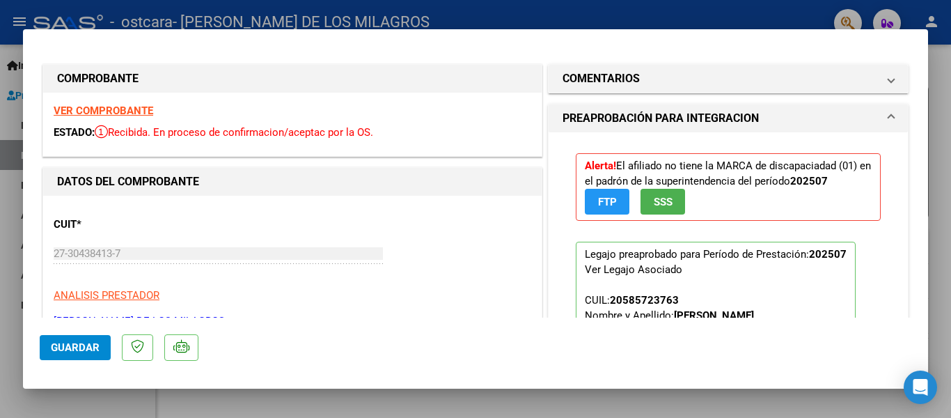
click at [336, 13] on div at bounding box center [475, 209] width 951 height 418
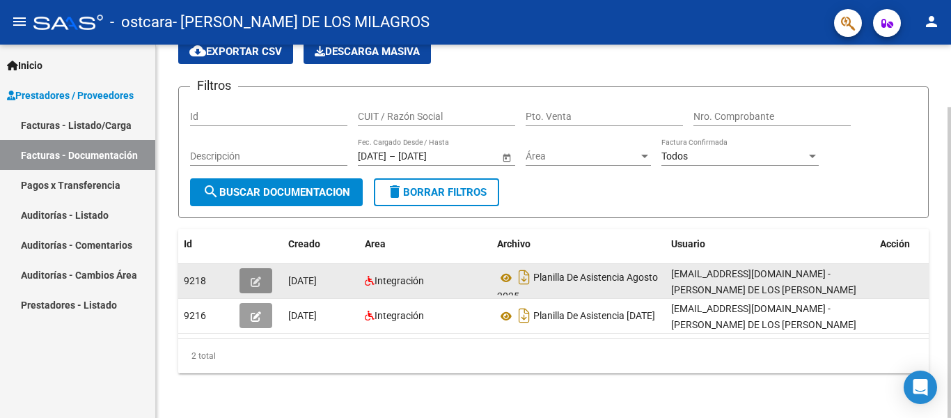
click at [261, 271] on button "button" at bounding box center [256, 280] width 33 height 25
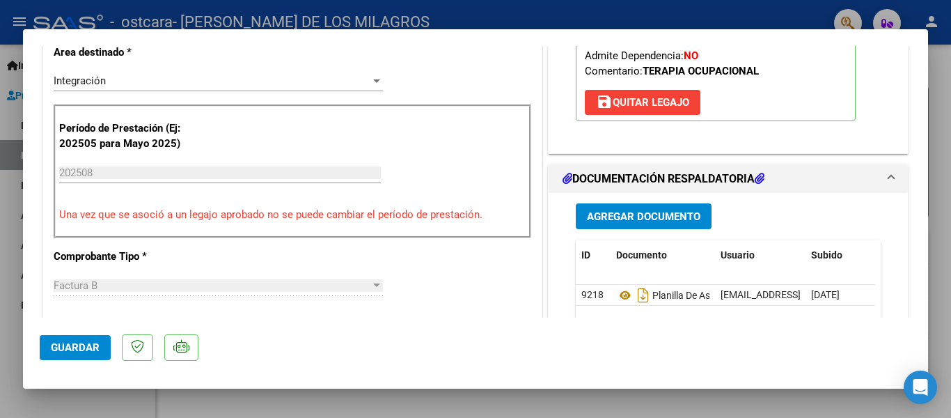
scroll to position [488, 0]
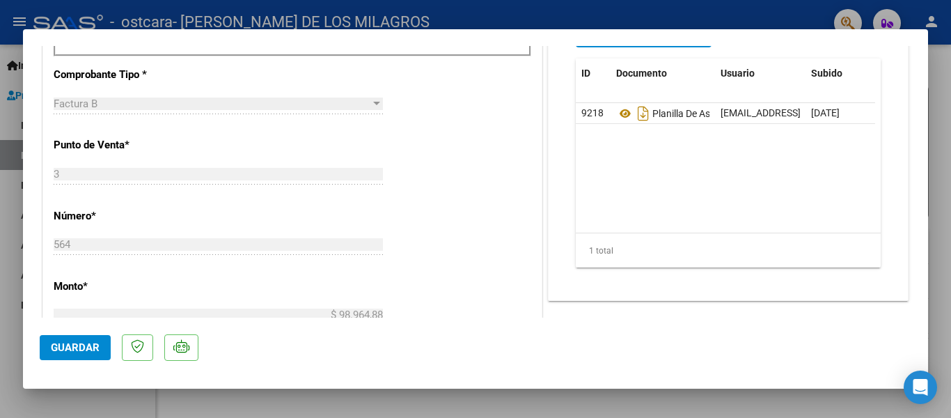
click at [790, 17] on div at bounding box center [475, 209] width 951 height 418
